Goal: Information Seeking & Learning: Find specific page/section

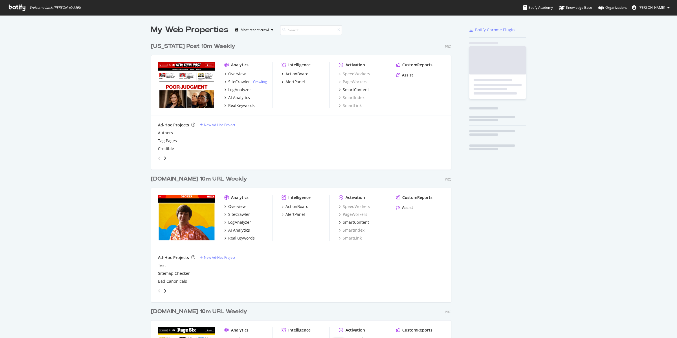
scroll to position [671, 300]
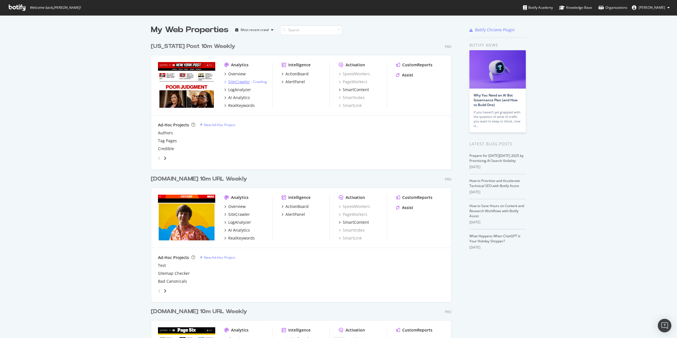
click at [234, 83] on div "SiteCrawler" at bounding box center [239, 82] width 22 height 6
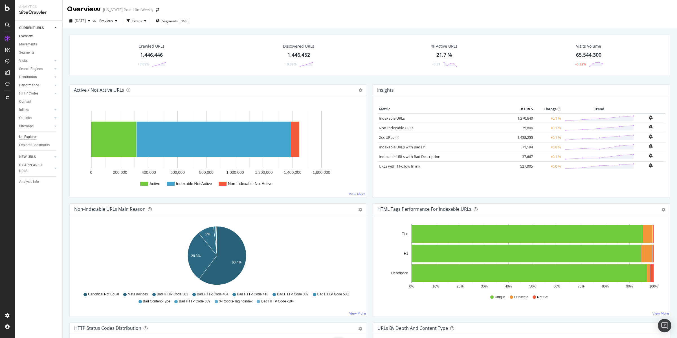
click at [29, 137] on div "Url Explorer" at bounding box center [27, 137] width 17 height 6
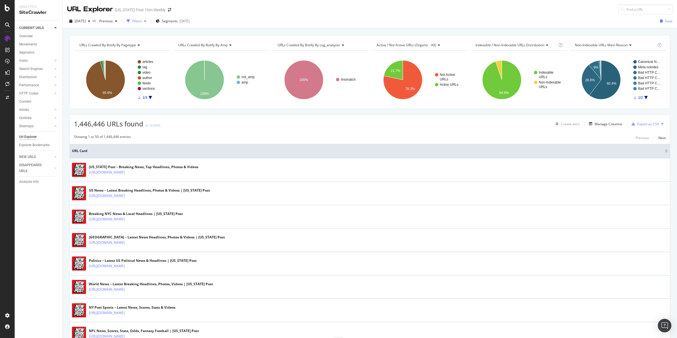
click at [142, 21] on div "Filters" at bounding box center [137, 21] width 10 height 5
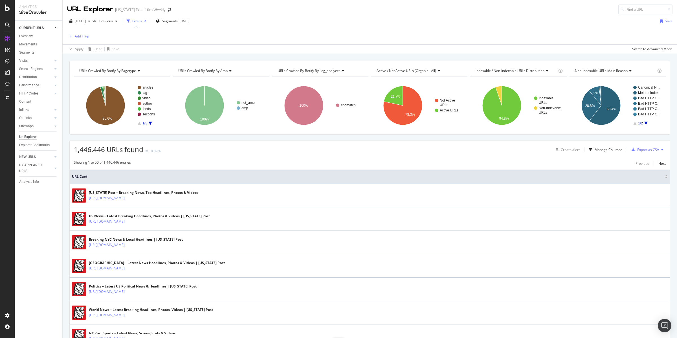
click at [87, 36] on div "Add Filter" at bounding box center [82, 36] width 15 height 5
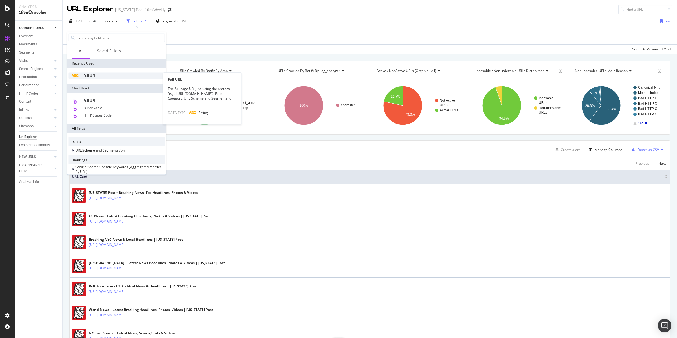
click at [96, 77] on span "Full URL" at bounding box center [90, 75] width 12 height 5
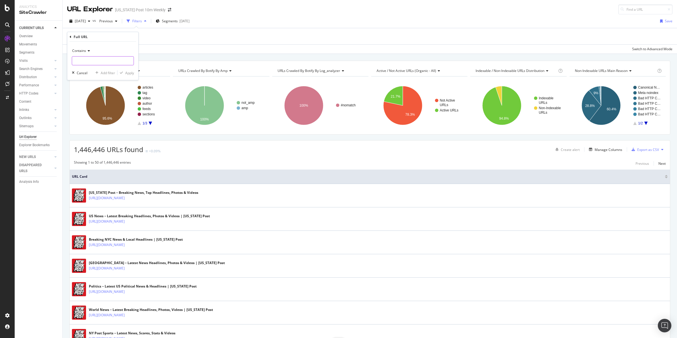
click at [90, 58] on input "text" at bounding box center [103, 60] width 62 height 9
type input "/author/"
click at [129, 71] on div "Apply" at bounding box center [129, 72] width 9 height 5
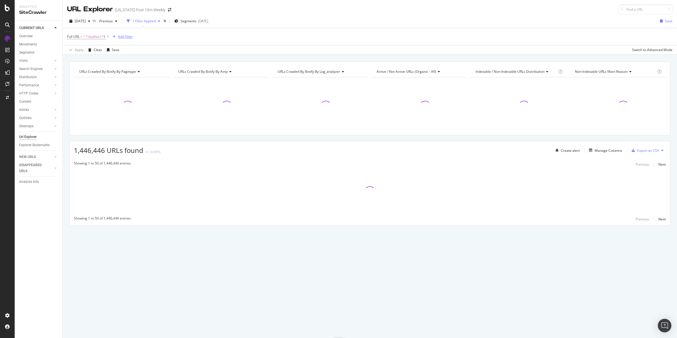
click at [126, 36] on div "Add Filter" at bounding box center [125, 36] width 15 height 5
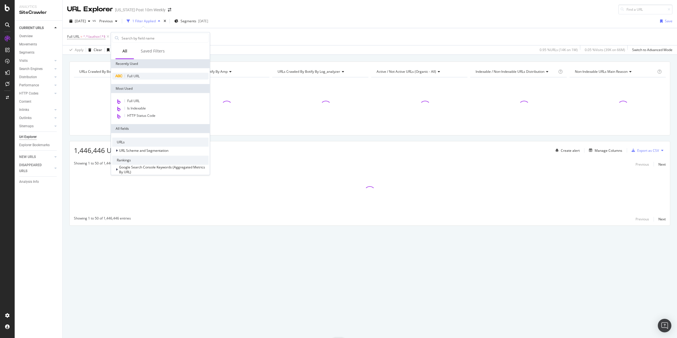
click at [127, 74] on span "Full URL" at bounding box center [133, 76] width 12 height 5
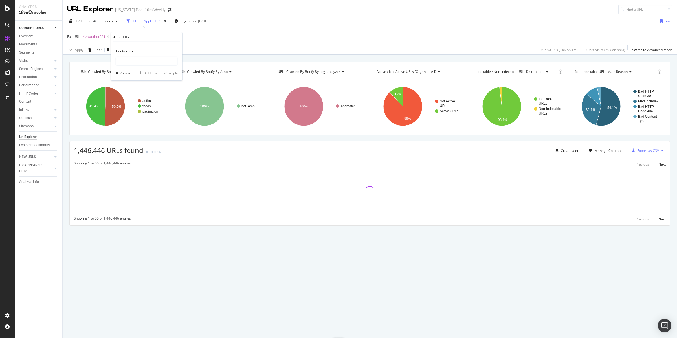
click at [130, 51] on icon at bounding box center [132, 50] width 4 height 3
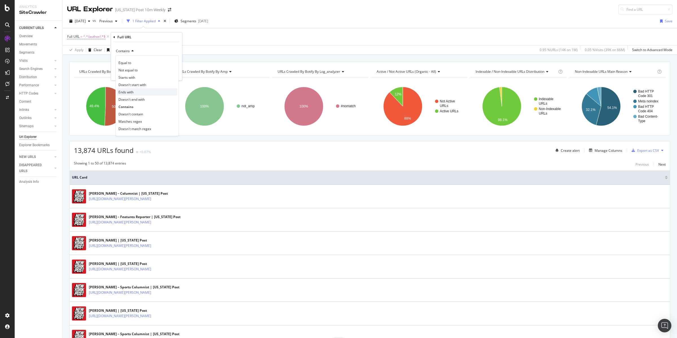
click at [131, 91] on span "Ends with" at bounding box center [125, 91] width 15 height 5
click at [135, 61] on input "text" at bounding box center [147, 61] width 62 height 9
type input "nyp/"
click at [175, 74] on div "Apply" at bounding box center [173, 73] width 9 height 5
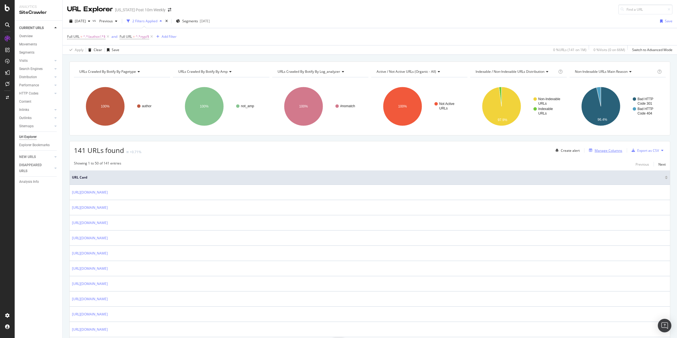
click at [605, 152] on div "Manage Columns" at bounding box center [609, 150] width 28 height 5
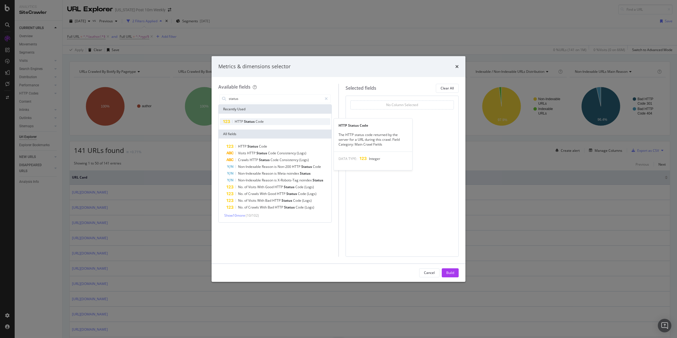
type input "status"
click at [262, 121] on span "Code" at bounding box center [260, 121] width 8 height 5
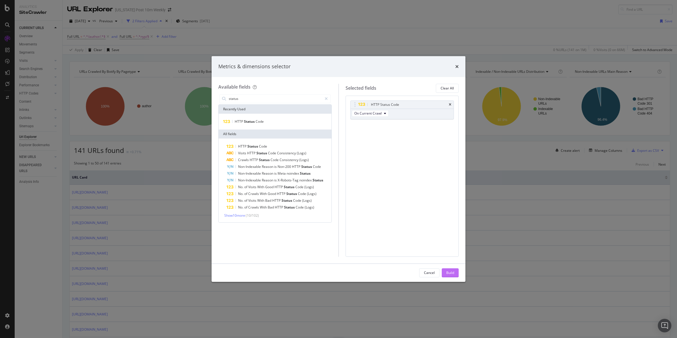
click at [453, 271] on div "Build" at bounding box center [450, 272] width 8 height 5
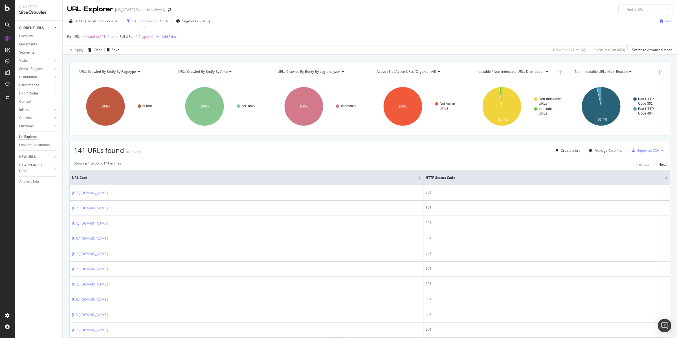
click at [665, 179] on div at bounding box center [666, 178] width 3 height 1
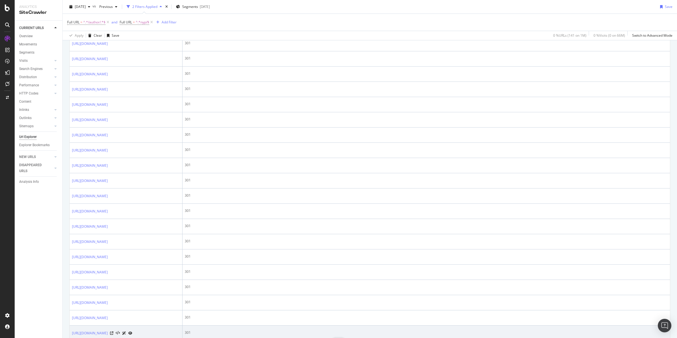
scroll to position [645, 0]
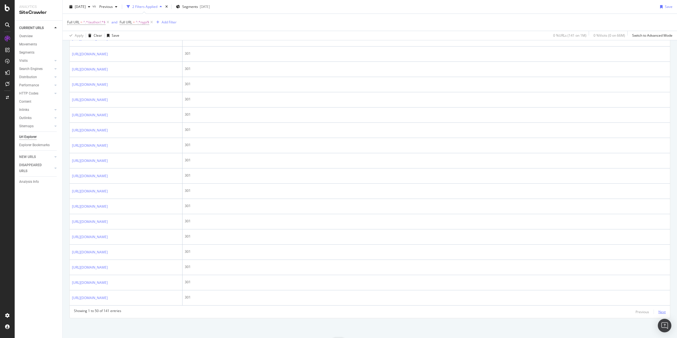
click at [660, 311] on div "Next" at bounding box center [661, 311] width 7 height 5
click at [658, 311] on div "Next" at bounding box center [661, 311] width 7 height 5
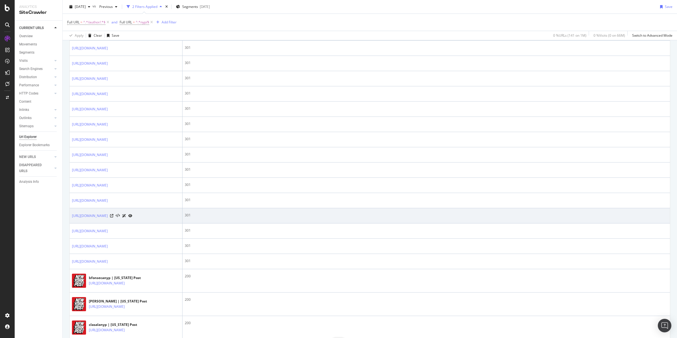
scroll to position [532, 0]
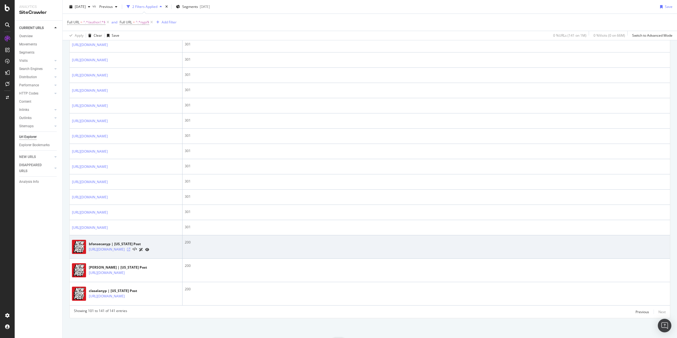
click at [130, 249] on icon at bounding box center [128, 249] width 3 height 3
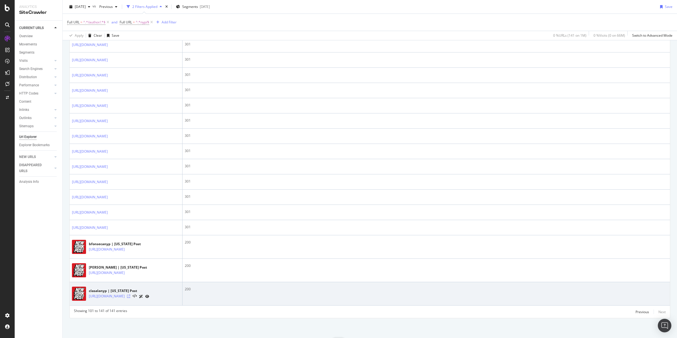
click at [130, 296] on icon at bounding box center [128, 296] width 3 height 3
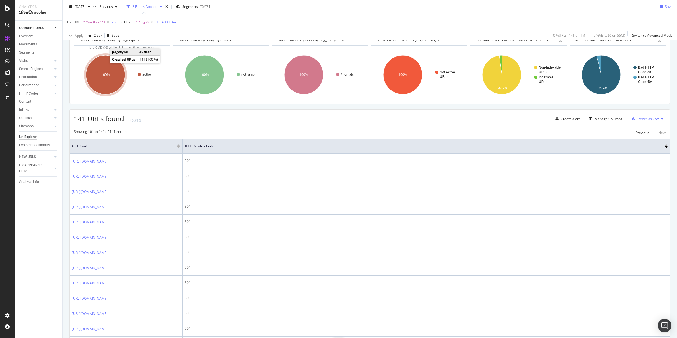
scroll to position [0, 0]
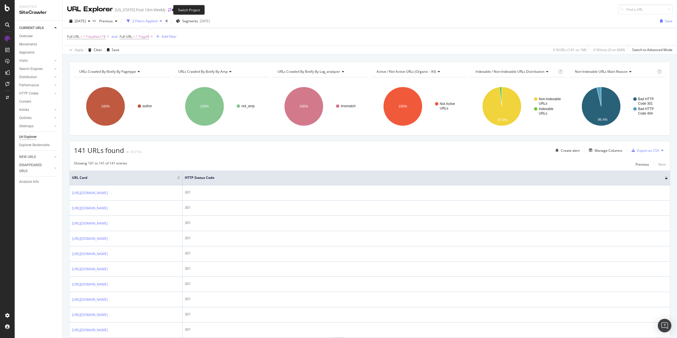
click at [168, 10] on icon "arrow-right-arrow-left" at bounding box center [169, 10] width 3 height 4
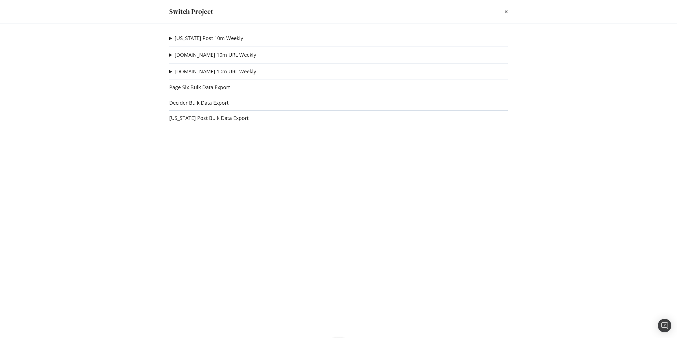
click at [195, 71] on link "[DOMAIN_NAME] 10m URL Weekly" at bounding box center [216, 72] width 82 height 6
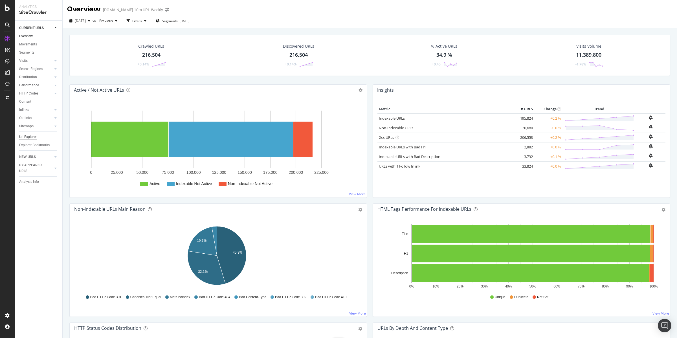
click at [28, 136] on div "Url Explorer" at bounding box center [27, 137] width 17 height 6
